Goal: Task Accomplishment & Management: Use online tool/utility

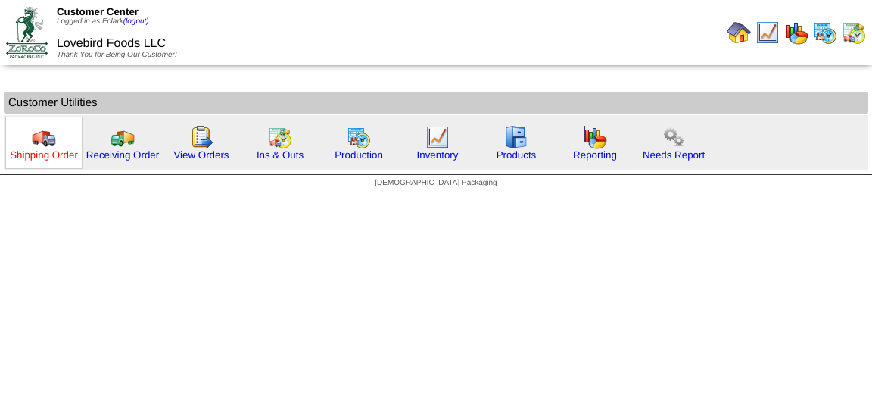
click at [52, 154] on link "Shipping Order" at bounding box center [44, 154] width 68 height 11
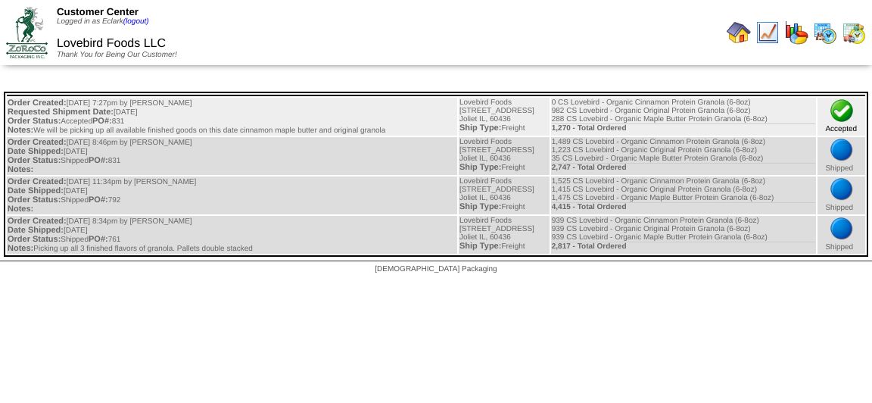
click at [833, 125] on td "Accepted" at bounding box center [841, 117] width 48 height 38
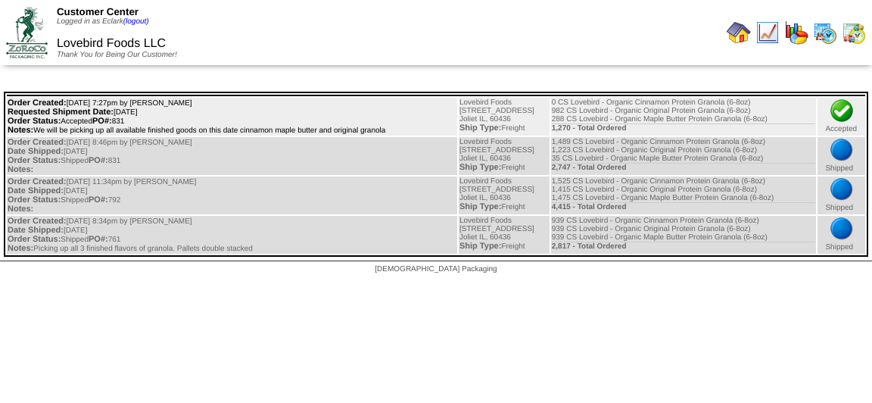
click at [113, 116] on span "Requested Shipment Date:" at bounding box center [61, 111] width 106 height 9
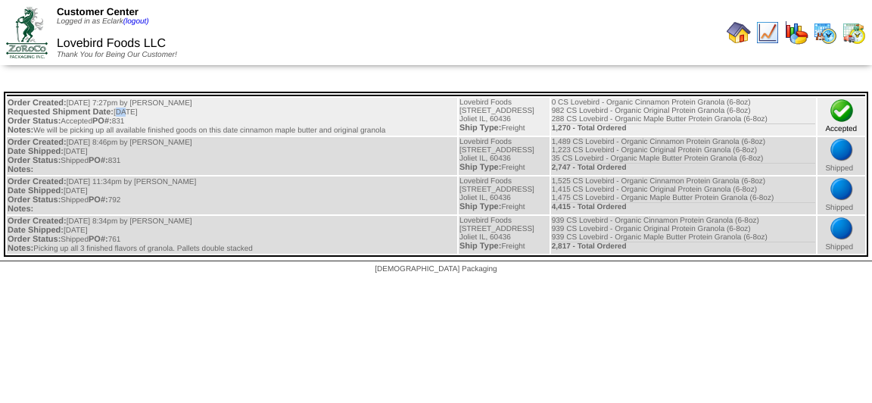
click at [846, 120] on img at bounding box center [841, 110] width 24 height 24
click at [526, 120] on td "Lovebird Foods 2250 S. Chicago Street Joliet IL, 60436 Ship Type: Freight" at bounding box center [504, 117] width 91 height 38
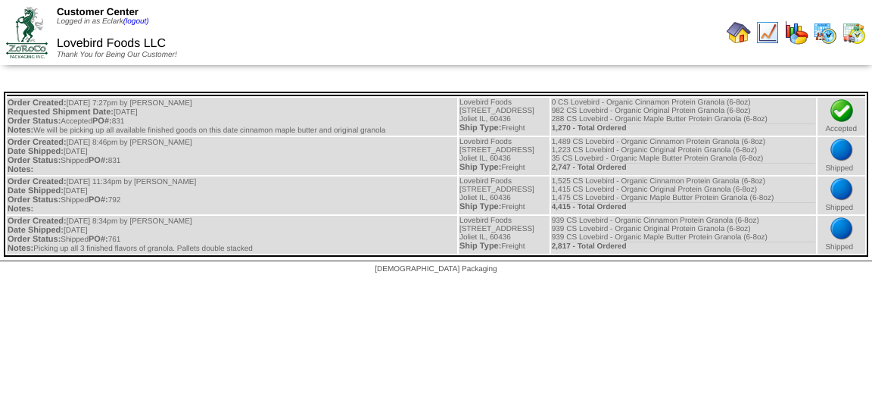
click at [36, 26] on img at bounding box center [27, 32] width 42 height 51
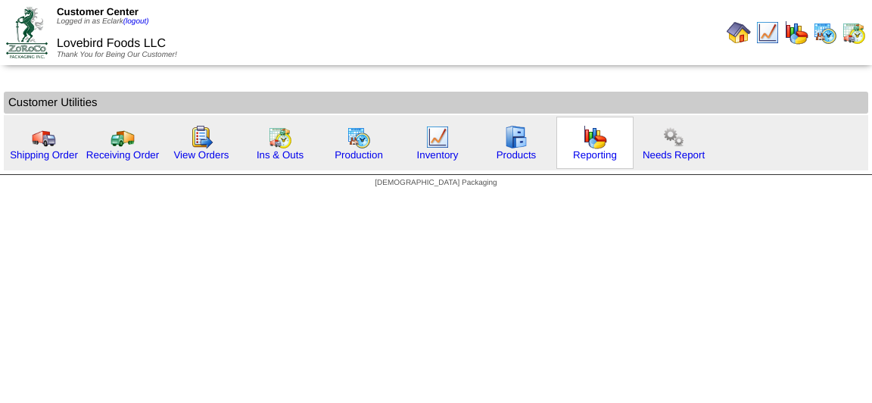
click at [583, 139] on img at bounding box center [595, 137] width 24 height 24
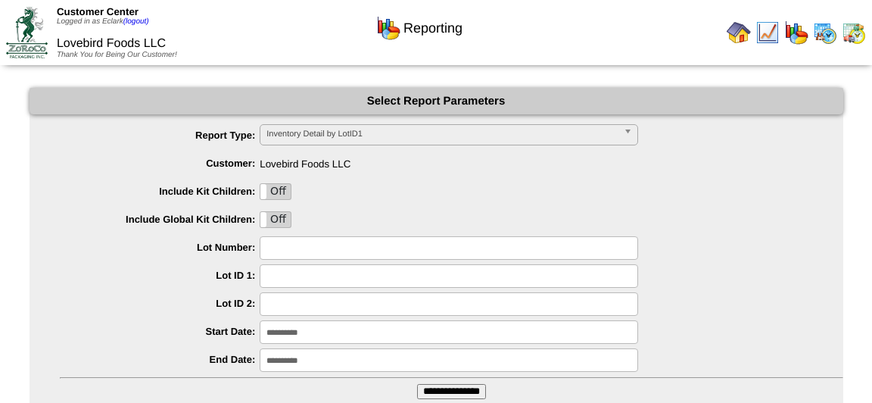
click at [41, 33] on img at bounding box center [27, 32] width 42 height 51
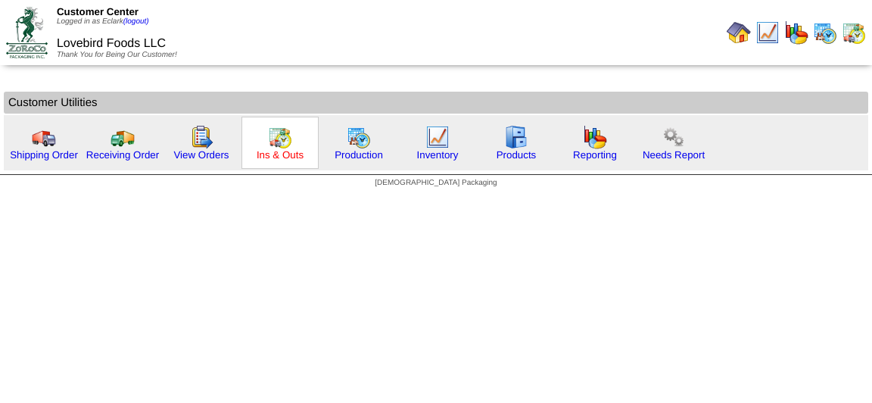
click at [272, 149] on link "Ins & Outs" at bounding box center [280, 154] width 47 height 11
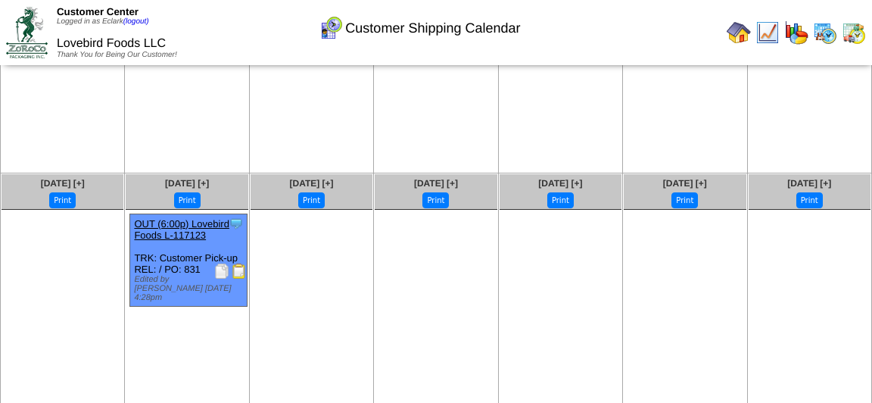
scroll to position [203, 0]
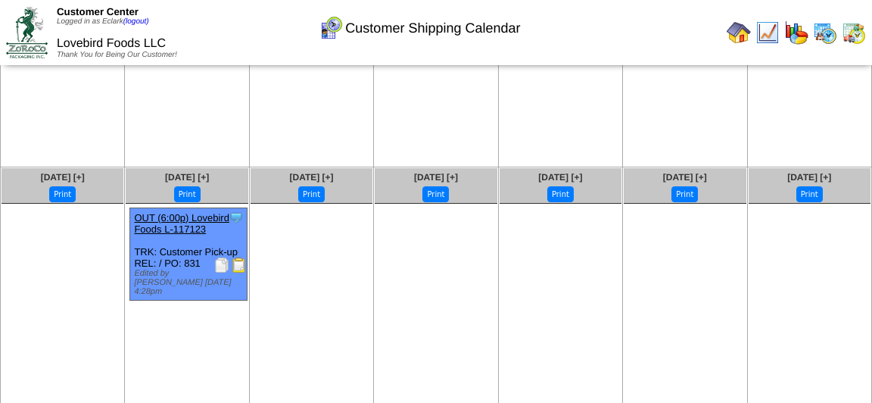
click at [197, 216] on link "OUT (6:00p) Lovebird Foods L-117123" at bounding box center [181, 223] width 95 height 23
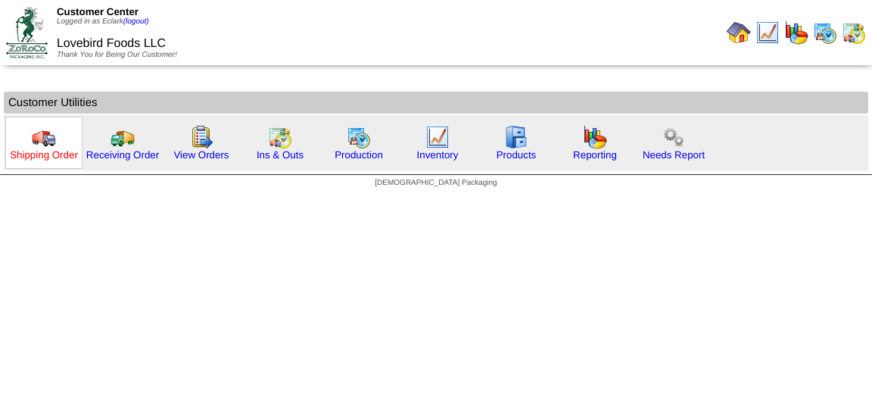
click at [58, 159] on link "Shipping Order" at bounding box center [44, 154] width 68 height 11
